Goal: Task Accomplishment & Management: Use online tool/utility

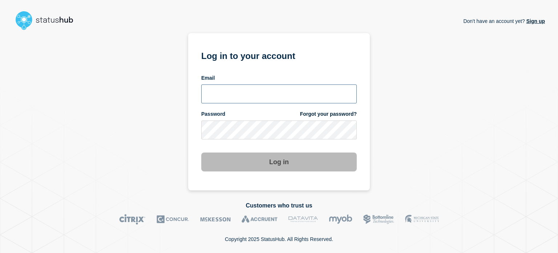
click at [217, 87] on input "email input" at bounding box center [279, 93] width 156 height 19
type input "[EMAIL_ADDRESS][DOMAIN_NAME]"
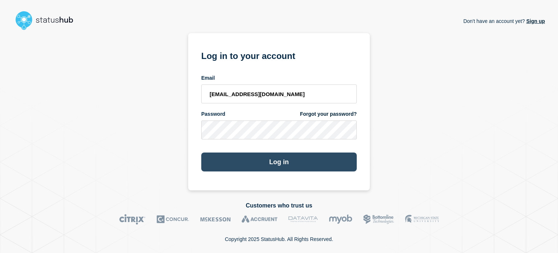
click at [211, 162] on button "Log in" at bounding box center [279, 161] width 156 height 19
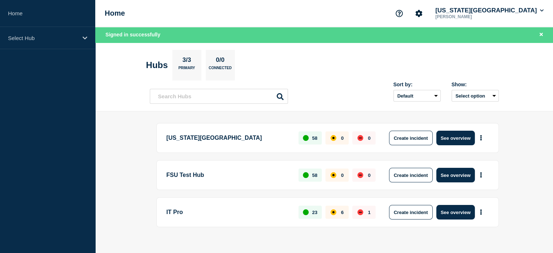
click at [119, 132] on main "[US_STATE] State University 58 0 0 Create incident See overview FSU Test Hub 58…" at bounding box center [324, 187] width 458 height 152
click at [454, 135] on button "See overview" at bounding box center [455, 137] width 39 height 15
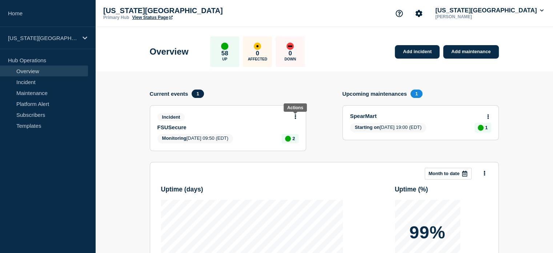
click at [295, 116] on icon at bounding box center [294, 116] width 1 height 5
click at [291, 145] on link "Update incident" at bounding box center [294, 144] width 35 height 6
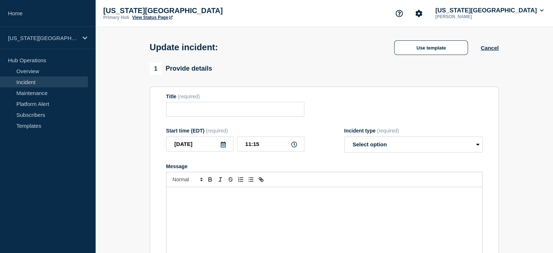
type input "FSUSecure"
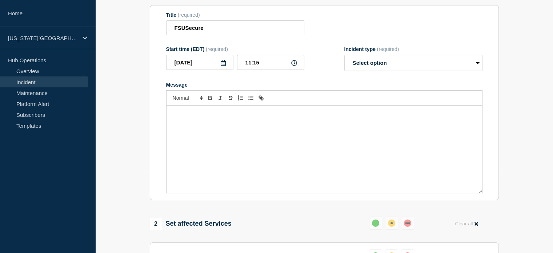
click at [278, 136] on div "Message" at bounding box center [323, 148] width 315 height 87
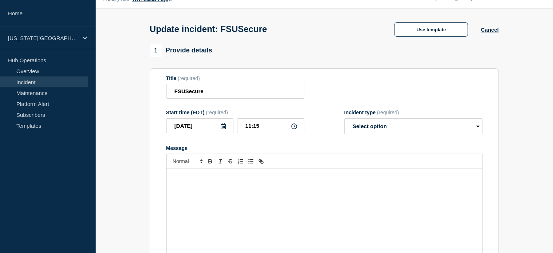
scroll to position [9, 0]
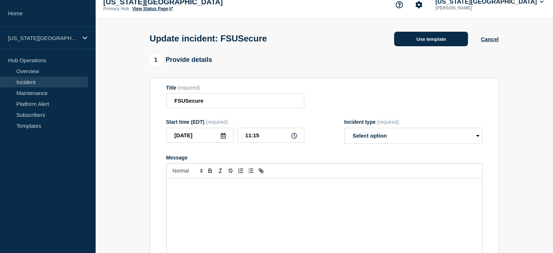
click at [403, 39] on button "Use template" at bounding box center [431, 39] width 74 height 15
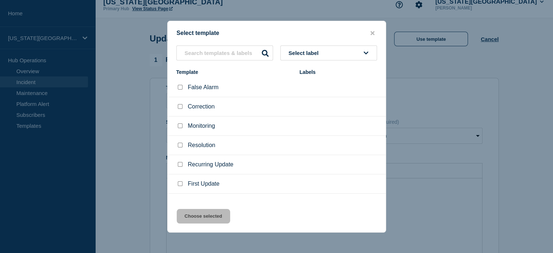
click at [180, 144] on input "Resolution checkbox" at bounding box center [180, 144] width 5 height 5
checkbox input "true"
click at [194, 215] on button "Choose selected" at bounding box center [203, 216] width 53 height 15
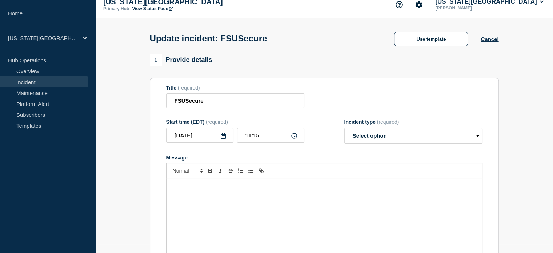
select select "resolved"
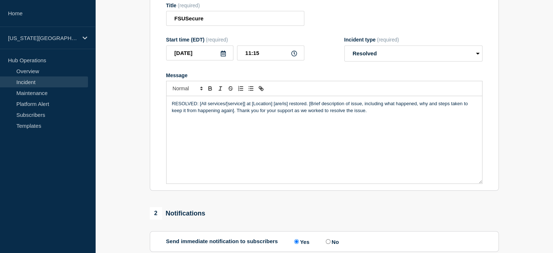
scroll to position [0, 0]
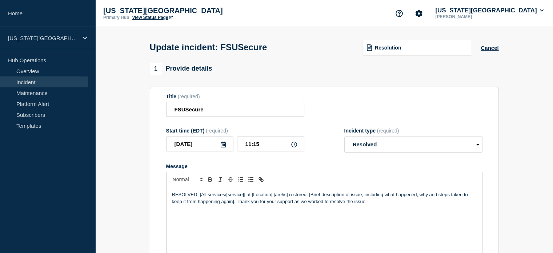
click at [137, 19] on link "View Status Page" at bounding box center [152, 17] width 40 height 5
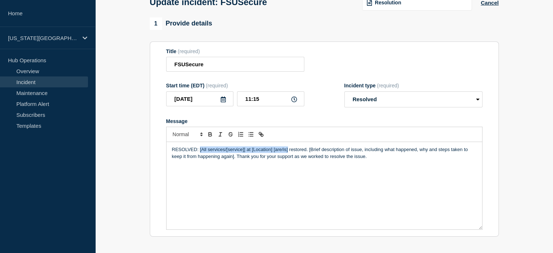
drag, startPoint x: 199, startPoint y: 151, endPoint x: 287, endPoint y: 152, distance: 88.0
click at [287, 152] on p "RESOLVED: [All services/[service]] at [Location] [are/is] restored. [Brief desc…" at bounding box center [324, 152] width 305 height 13
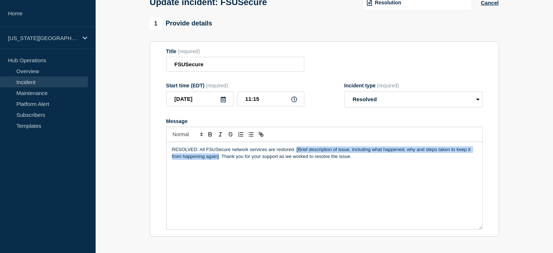
drag, startPoint x: 296, startPoint y: 151, endPoint x: 219, endPoint y: 162, distance: 77.8
click at [219, 160] on p "RESOLVED: All FSUSecure network services are restored. [Brief description of is…" at bounding box center [324, 152] width 305 height 13
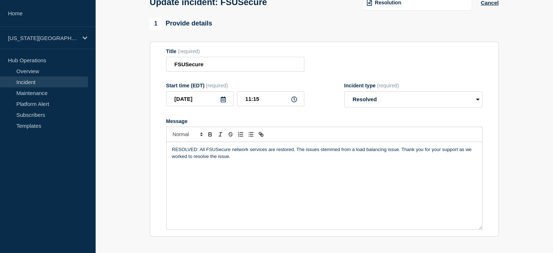
click at [193, 158] on p "RESOLVED: All FSUSecure network services are restored. The issues stemmed from …" at bounding box center [324, 152] width 305 height 13
click at [262, 158] on p "RESOLVED: All FSUSecure network services are restored. The issues stemmed from …" at bounding box center [324, 152] width 305 height 13
click at [318, 152] on p "RESOLVED: All FSUSecure network services are restored. The issues stemmed from …" at bounding box center [324, 152] width 305 height 13
click at [396, 152] on p "RESOLVED: All FSUSecure network services are restored. The issue stemmed from a…" at bounding box center [324, 152] width 305 height 13
click at [261, 158] on p "RESOLVED: All FSUSecure network services are restored. The issue stemmed from a…" at bounding box center [324, 152] width 305 height 13
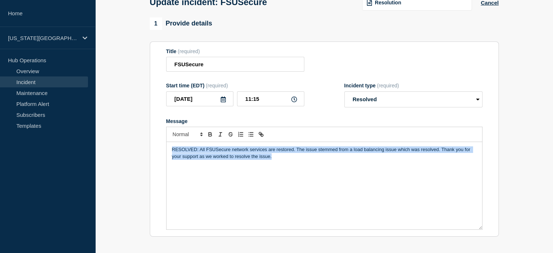
drag, startPoint x: 275, startPoint y: 157, endPoint x: 161, endPoint y: 140, distance: 116.1
click at [161, 140] on section "Title (required) FSUSecure Start time (EDT) (required) 2025-08-27 11:15 Inciden…" at bounding box center [324, 138] width 349 height 195
copy p "RESOLVED: All FSUSecure network services are restored. The issue stemmed from a…"
click at [245, 153] on p "RESOLVED: All FSUSecure network services are restored. The issue stemmed from a…" at bounding box center [324, 152] width 305 height 13
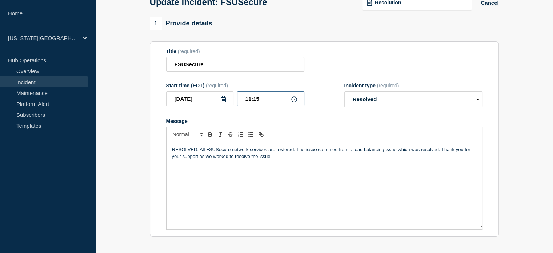
drag, startPoint x: 261, startPoint y: 101, endPoint x: 253, endPoint y: 110, distance: 12.1
click at [253, 110] on form "Title (required) FSUSecure Start time (EDT) (required) 2025-08-27 11:15 Inciden…" at bounding box center [324, 138] width 316 height 181
type input "11:21"
click at [279, 169] on div "RESOLVED: All FSUSecure network services are restored. The issue stemmed from a…" at bounding box center [323, 185] width 315 height 87
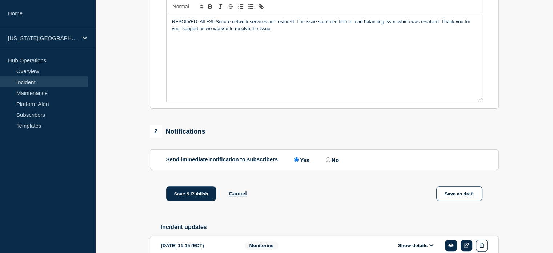
scroll to position [218, 0]
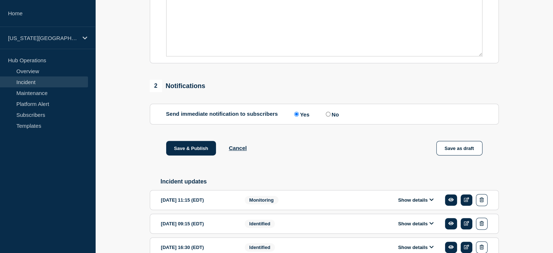
click at [330, 116] on input "No" at bounding box center [328, 114] width 5 height 5
radio input "true"
radio input "false"
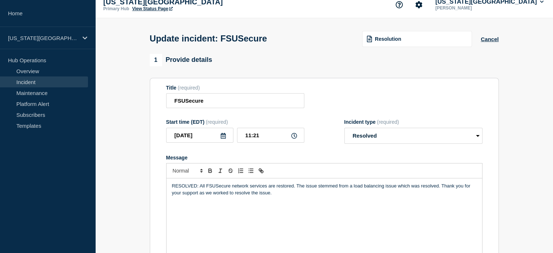
scroll to position [0, 0]
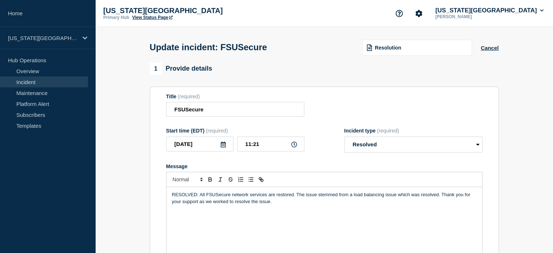
click at [158, 16] on link "View Status Page" at bounding box center [152, 17] width 40 height 5
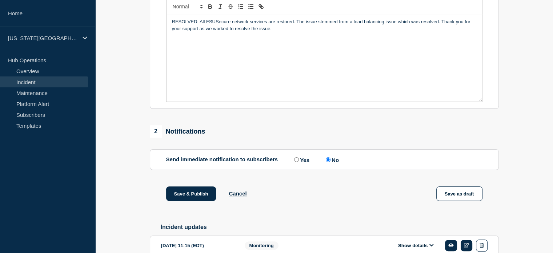
scroll to position [209, 0]
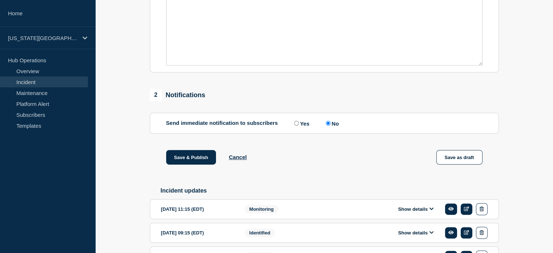
click at [337, 126] on label "No" at bounding box center [331, 123] width 15 height 7
click at [330, 125] on input "No" at bounding box center [328, 123] width 5 height 5
click at [337, 126] on label "No" at bounding box center [331, 123] width 15 height 7
click at [330, 125] on input "No" at bounding box center [328, 123] width 5 height 5
click at [337, 126] on label "No" at bounding box center [331, 123] width 15 height 7
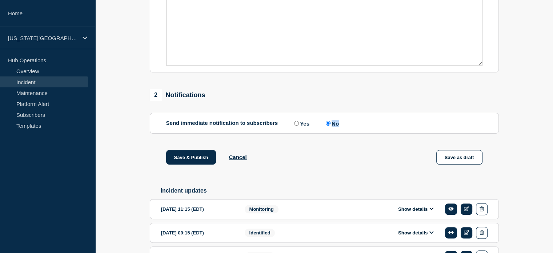
click at [330, 125] on input "No" at bounding box center [328, 123] width 5 height 5
click at [337, 126] on label "No" at bounding box center [331, 123] width 15 height 7
click at [330, 125] on input "No" at bounding box center [328, 123] width 5 height 5
click at [338, 130] on section "Send immediate notification to subscribers Send immediate notification to subsc…" at bounding box center [324, 123] width 349 height 21
click at [333, 126] on label "No" at bounding box center [331, 123] width 15 height 7
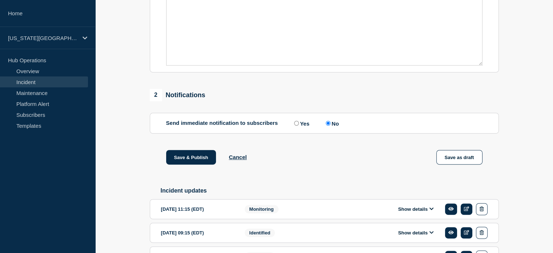
click at [330, 125] on input "No" at bounding box center [328, 123] width 5 height 5
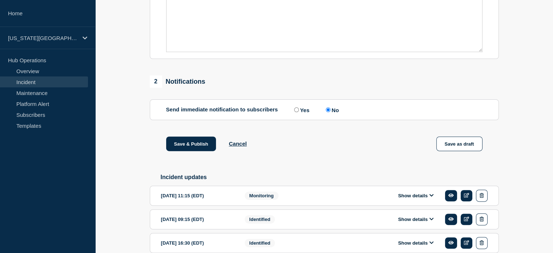
scroll to position [177, 0]
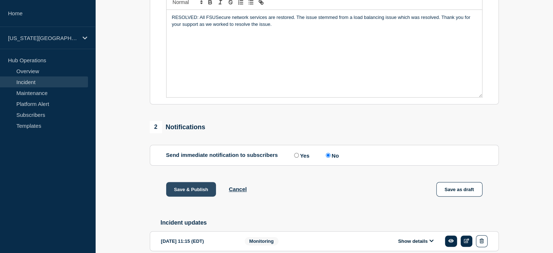
click at [183, 193] on button "Save & Publish" at bounding box center [191, 189] width 50 height 15
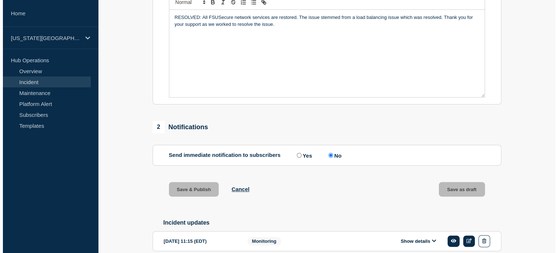
scroll to position [0, 0]
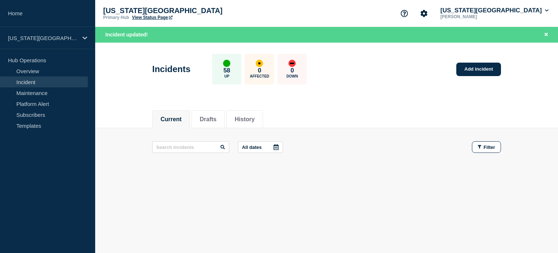
click at [148, 18] on link "View Status Page" at bounding box center [152, 17] width 40 height 5
click at [504, 8] on button "Florida State University" at bounding box center [494, 10] width 111 height 7
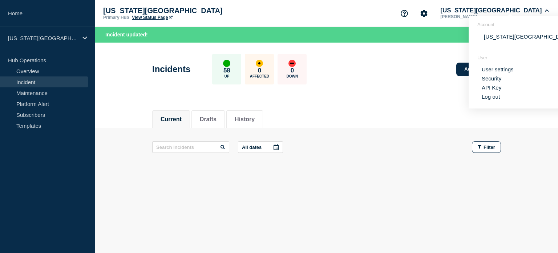
click at [487, 101] on section "User User settings Security API Key Log out" at bounding box center [525, 78] width 113 height 59
click at [486, 98] on button "Log out" at bounding box center [491, 96] width 18 height 6
